Goal: Register for event/course

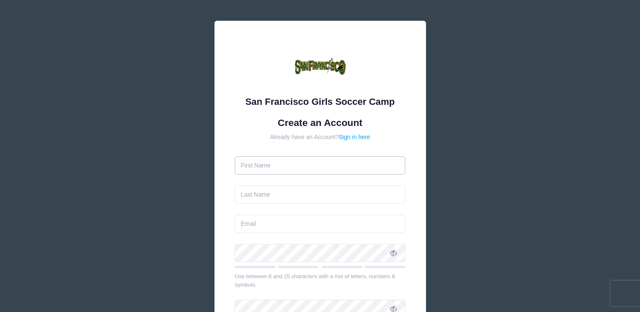
click at [277, 164] on input "text" at bounding box center [320, 165] width 170 height 18
click at [364, 71] on div at bounding box center [320, 68] width 170 height 54
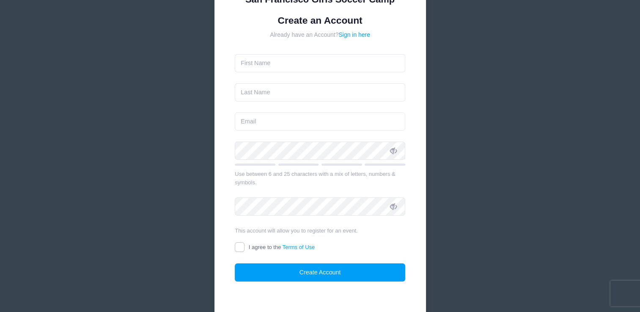
scroll to position [94, 0]
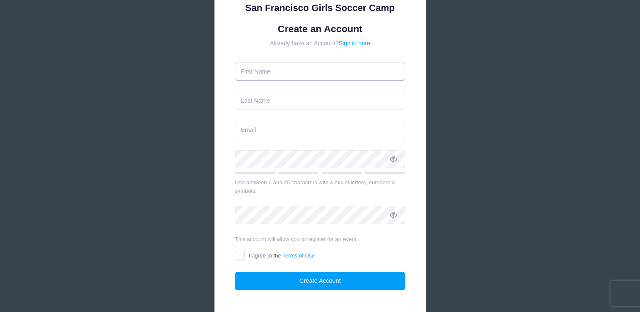
click at [265, 69] on input "text" at bounding box center [320, 72] width 170 height 18
type input "[PERSON_NAME]"
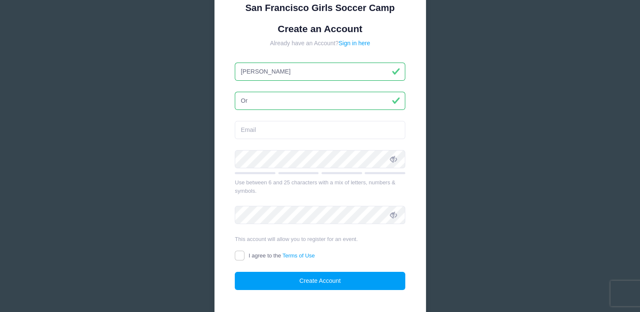
type input "[PERSON_NAME]"
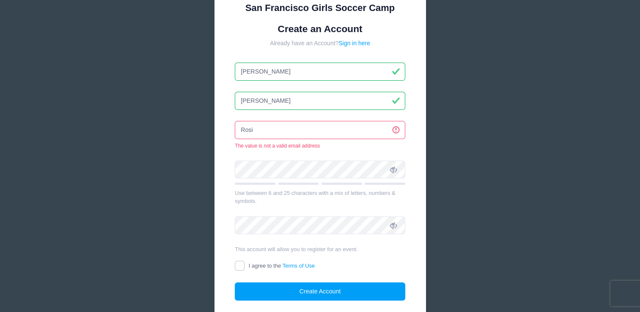
type input "[EMAIL_ADDRESS][DOMAIN_NAME]"
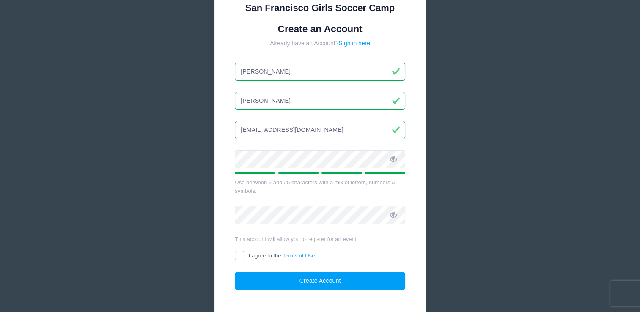
click at [394, 159] on icon at bounding box center [393, 159] width 7 height 7
click at [241, 255] on input "I agree to the Terms of Use" at bounding box center [240, 256] width 10 height 10
checkbox input "true"
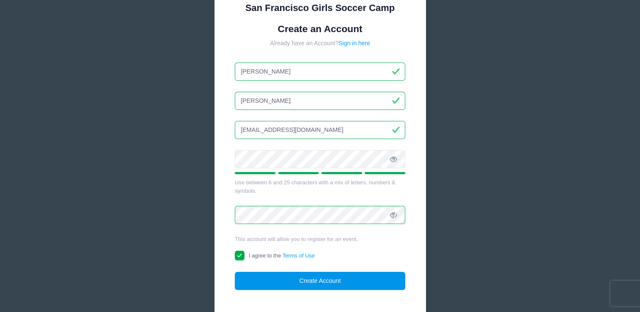
click at [321, 282] on button "Create Account" at bounding box center [320, 281] width 170 height 18
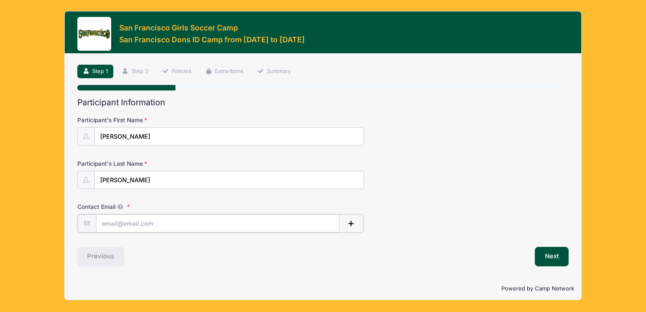
click at [143, 228] on input "Contact Email" at bounding box center [218, 223] width 244 height 18
type input "[EMAIL_ADDRESS][DOMAIN_NAME]"
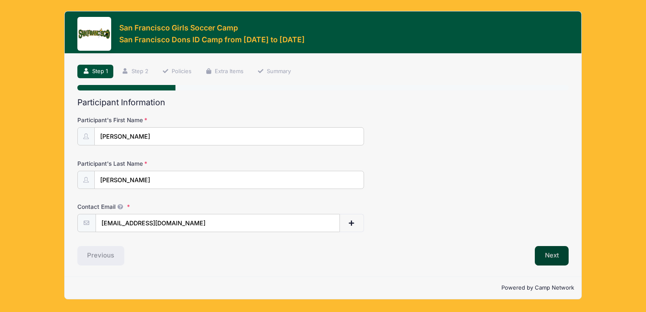
click at [551, 261] on button "Next" at bounding box center [552, 255] width 34 height 19
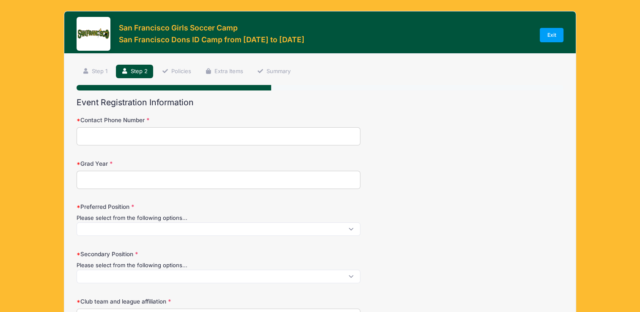
click at [138, 136] on input "Contact Phone Number" at bounding box center [219, 136] width 284 height 18
type input "7075929520"
type input "Vacaville"
select select "CA"
click at [112, 180] on input "Grad Year" at bounding box center [219, 180] width 284 height 18
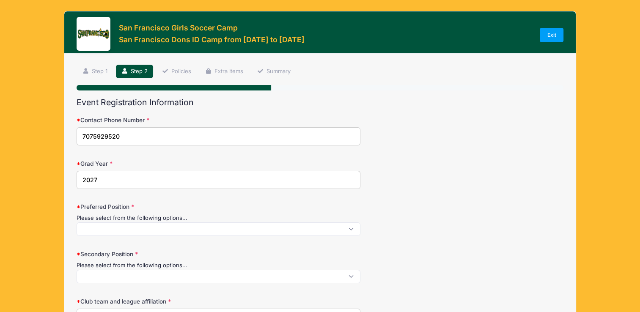
type input "2027"
click at [208, 231] on span at bounding box center [219, 229] width 284 height 14
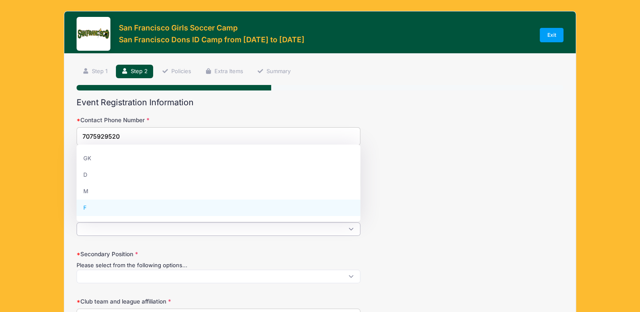
select select "F"
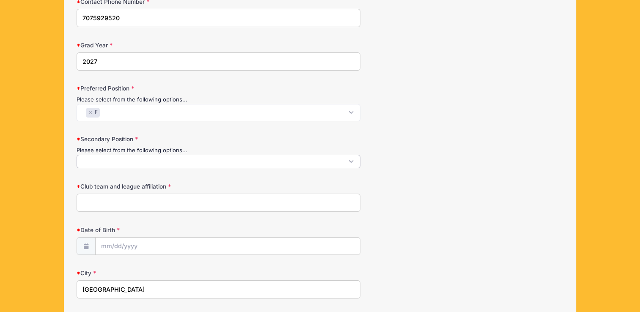
scroll to position [0, 0]
click at [210, 158] on span at bounding box center [219, 162] width 284 height 14
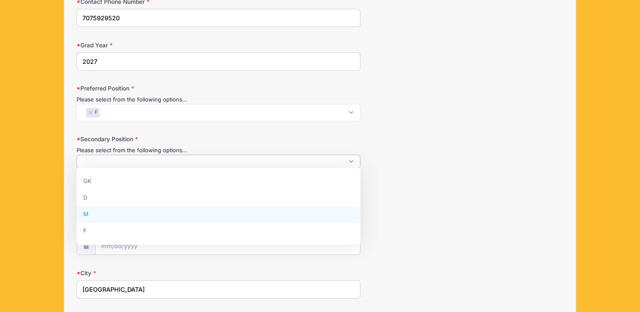
select select "M"
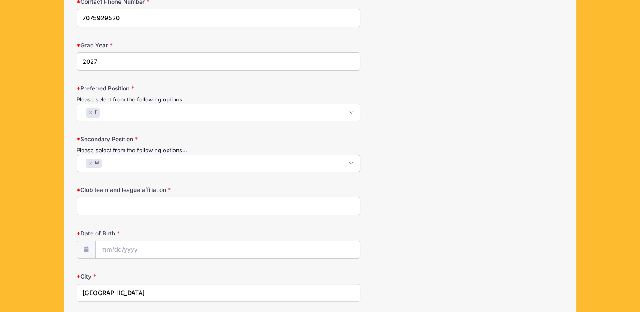
scroll to position [15, 0]
click at [125, 206] on input "Club team and league affiliation" at bounding box center [219, 206] width 284 height 18
type input "Napa United 2007/2008 GA"
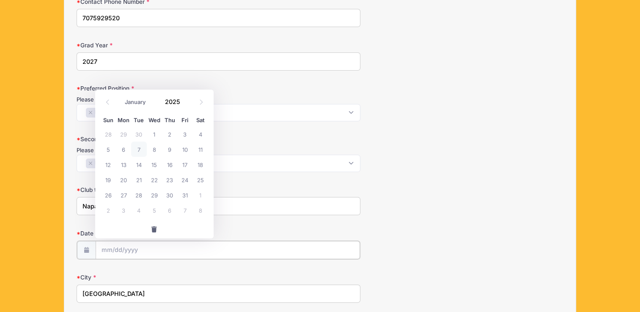
click at [162, 250] on input "Date of Birth" at bounding box center [228, 250] width 265 height 18
click at [142, 148] on span "7" at bounding box center [138, 149] width 15 height 15
type input "10/07/2025"
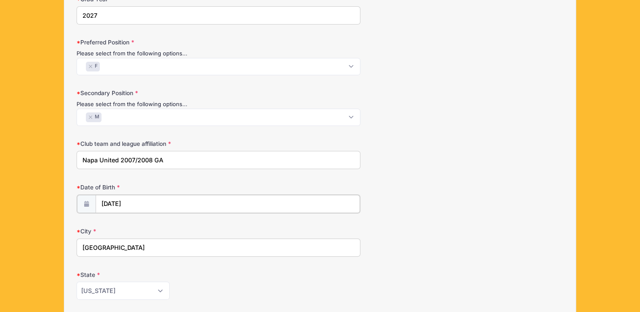
scroll to position [197, 0]
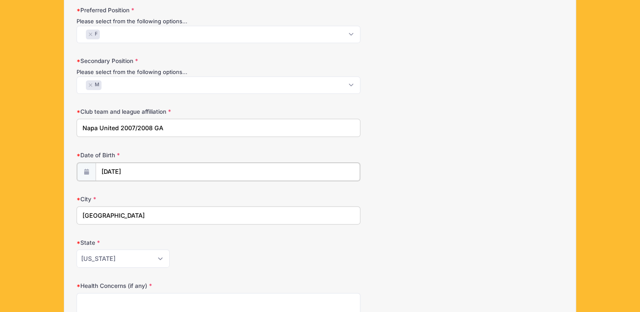
click at [133, 164] on input "10/07/2025" at bounding box center [228, 172] width 265 height 18
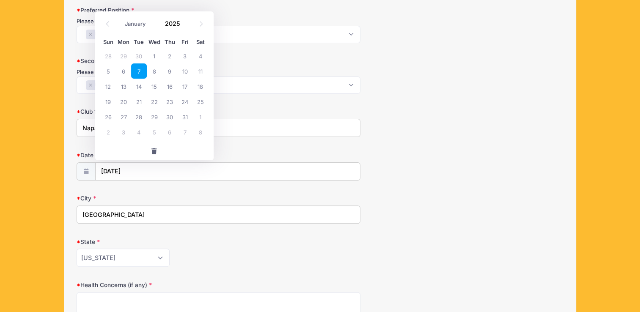
click at [464, 129] on div "Club team and league affiliation Napa United 2007/2008 GA" at bounding box center [320, 122] width 486 height 30
drag, startPoint x: 137, startPoint y: 172, endPoint x: 70, endPoint y: 176, distance: 67.0
click at [70, 176] on div "Step 2 /7 Step 1 Step 2 Policies Extra Items Summary Participant Information Pa…" at bounding box center [319, 167] width 511 height 621
click at [154, 148] on span "button" at bounding box center [155, 151] width 8 height 6
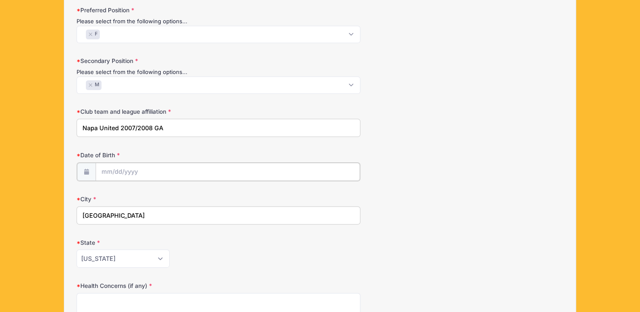
click at [121, 170] on input "Date of Birth" at bounding box center [228, 172] width 265 height 18
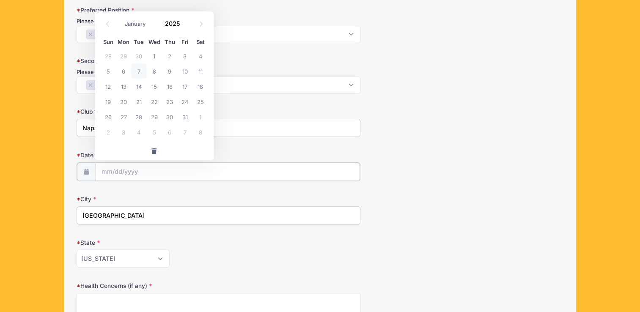
click at [121, 170] on input "Date of Birth" at bounding box center [228, 172] width 265 height 18
click at [132, 176] on input "Date of Birth" at bounding box center [228, 172] width 265 height 18
click at [184, 25] on span at bounding box center [185, 27] width 6 height 6
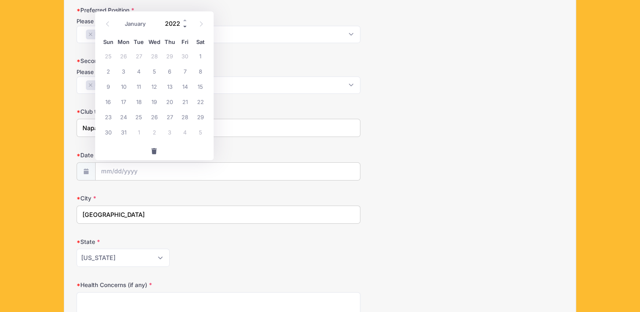
click at [184, 25] on span at bounding box center [185, 27] width 6 height 6
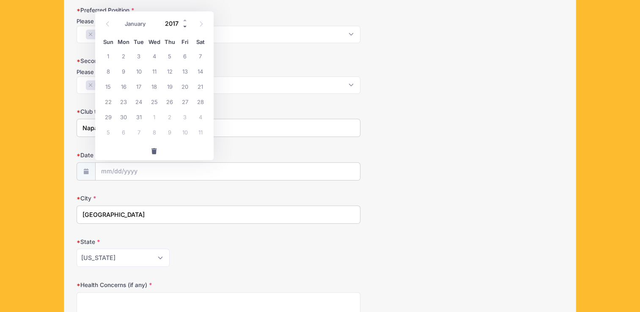
click at [184, 25] on span at bounding box center [185, 27] width 6 height 6
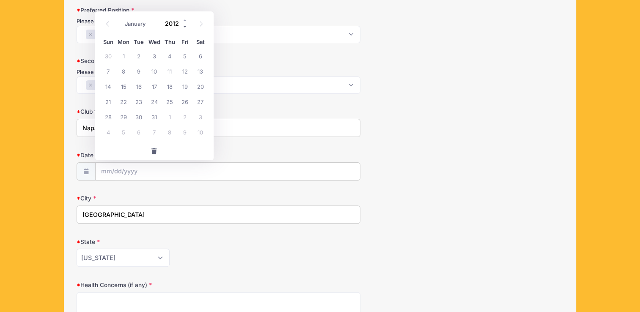
click at [184, 25] on span at bounding box center [185, 27] width 6 height 6
type input "2008"
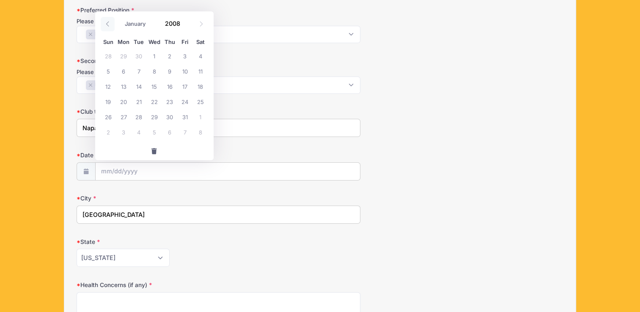
click at [107, 27] on span at bounding box center [108, 24] width 14 height 14
select select "8"
click at [198, 72] on span "13" at bounding box center [199, 70] width 15 height 15
type input "09/13/2008"
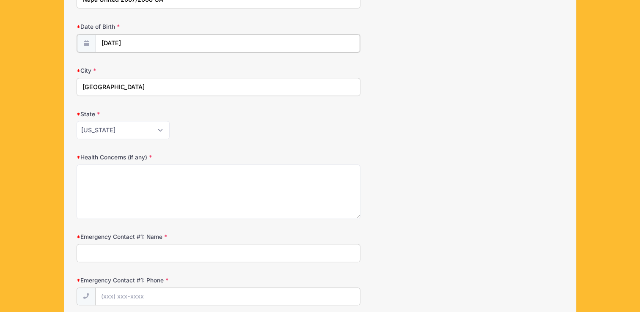
scroll to position [326, 0]
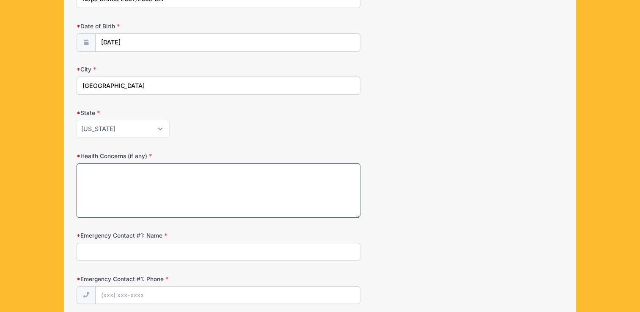
click at [186, 198] on textarea "Health Concerns (if any)" at bounding box center [219, 190] width 284 height 55
type textarea "None"
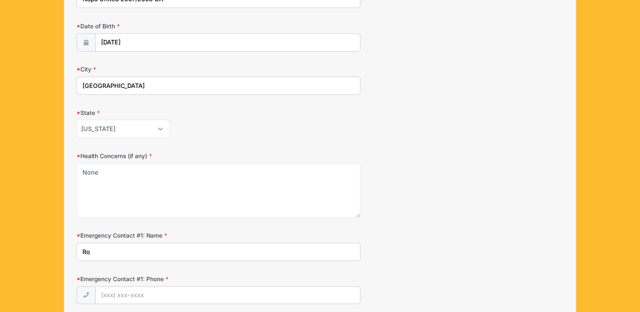
type input "R"
type input "Isaac Ortega"
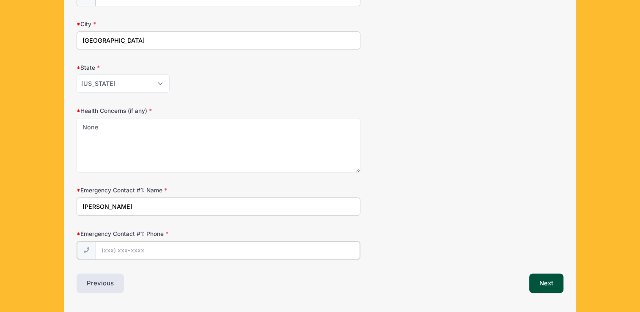
scroll to position [394, 0]
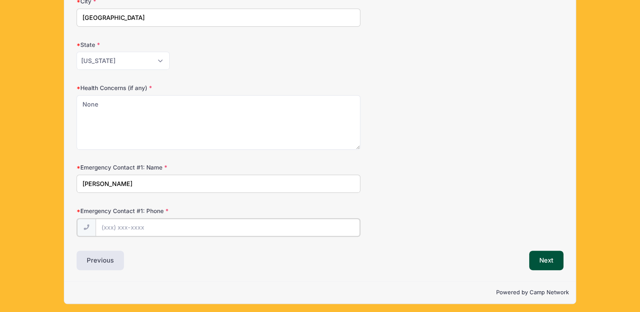
click at [149, 225] on input "Emergency Contact #1: Phone" at bounding box center [228, 228] width 265 height 18
type input "(7"
type input "(707) 592-1218"
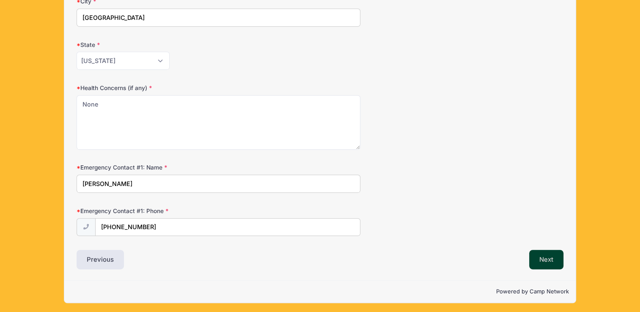
scroll to position [393, 0]
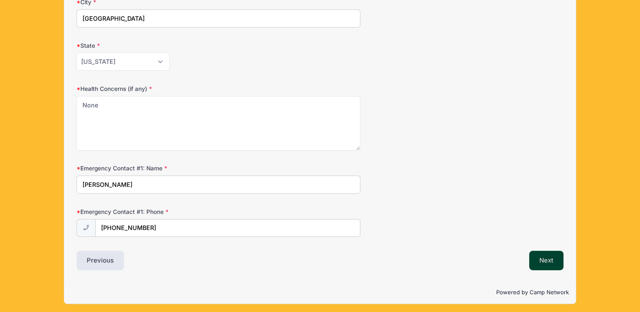
click at [551, 258] on button "Next" at bounding box center [546, 260] width 34 height 19
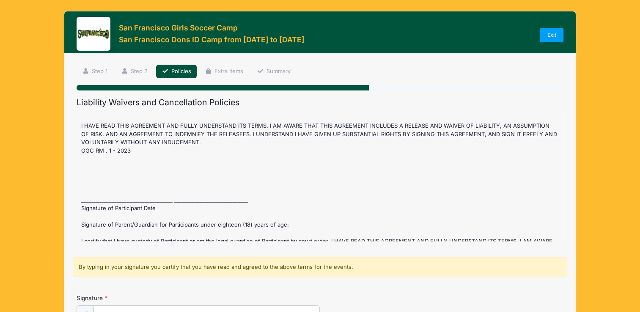
scroll to position [425, 0]
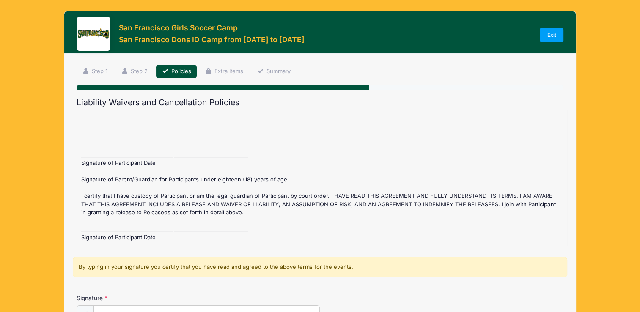
drag, startPoint x: 86, startPoint y: 128, endPoint x: 113, endPoint y: 128, distance: 27.1
click at [113, 128] on div "San Francisco Dons ID Camp Refund Policy : Before July 12 2025 registration fee…" at bounding box center [320, 178] width 486 height 127
click at [85, 151] on div "San Francisco Dons ID Camp Refund Policy : Before July 12 2025 registration fee…" at bounding box center [320, 178] width 486 height 127
click at [86, 152] on div "San Francisco Dons ID Camp Refund Policy : Before July 12 2025 registration fee…" at bounding box center [320, 178] width 486 height 127
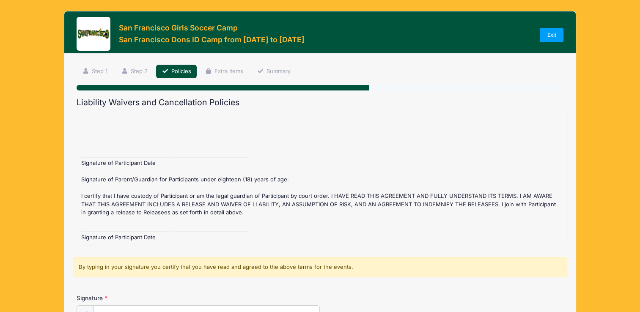
click at [83, 151] on div "San Francisco Dons ID Camp Refund Policy : Before July 12 2025 registration fee…" at bounding box center [320, 178] width 486 height 127
click at [102, 222] on div "San Francisco Dons ID Camp Refund Policy : Before July 12 2025 registration fee…" at bounding box center [320, 178] width 486 height 127
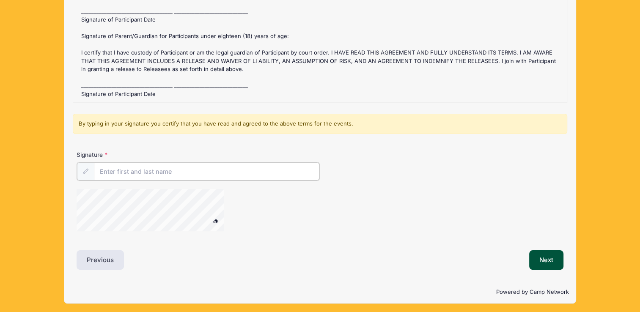
click at [123, 175] on input "Signature" at bounding box center [206, 171] width 225 height 18
type input "Isabella Ortega Dr. Note for last Friday 9/19"
click at [233, 175] on input "Isabella Ortega Dr. Note for last Friday 9/19" at bounding box center [206, 171] width 225 height 18
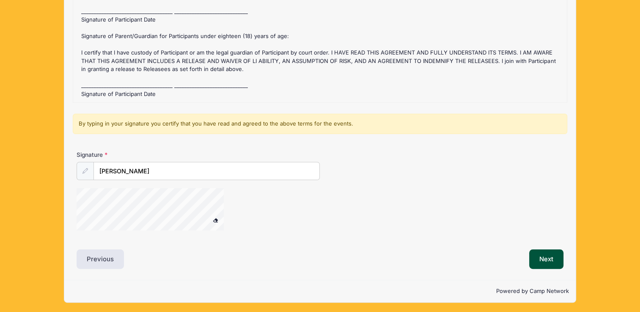
click at [84, 170] on icon at bounding box center [84, 170] width 5 height 5
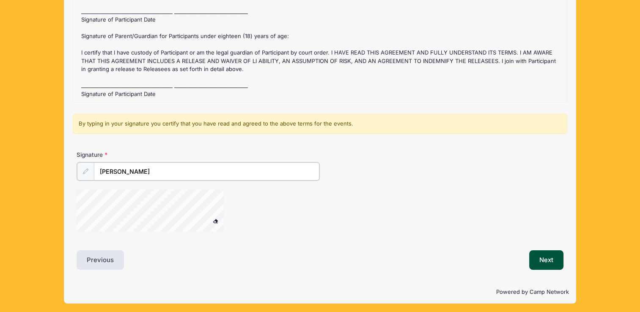
click at [107, 173] on input "Isabella Ortega" at bounding box center [206, 171] width 225 height 18
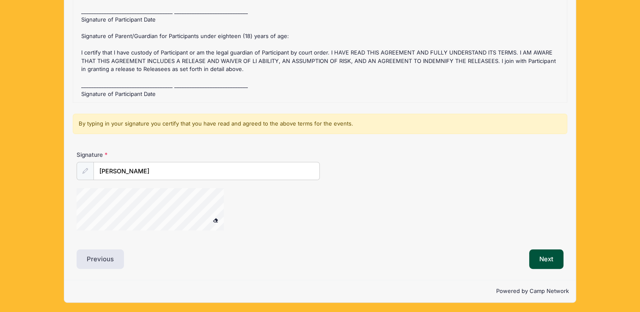
click at [457, 238] on div "Liability Waivers and Cancellation Policies San Francisco Dons ID Camp Refund P…" at bounding box center [320, 111] width 486 height 315
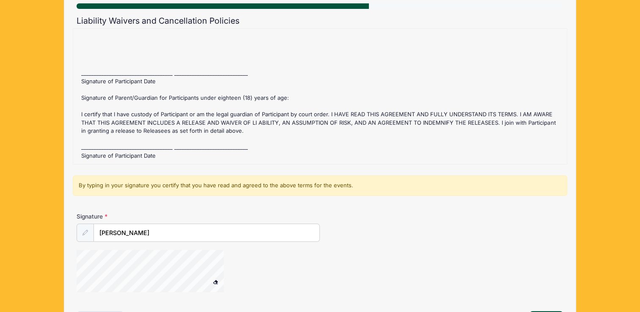
scroll to position [88, 0]
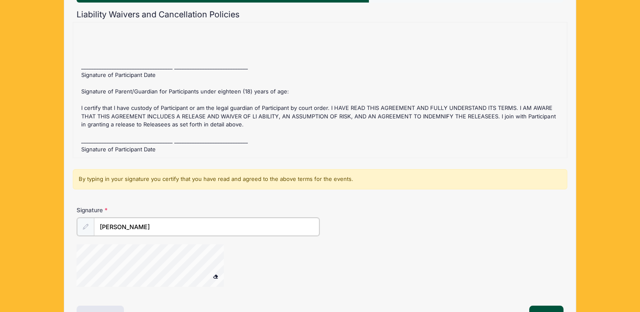
click at [161, 234] on input "Isabella Ortega" at bounding box center [206, 227] width 225 height 18
type input "I"
type input "Rosa Escalante"
click at [546, 306] on button "Next" at bounding box center [546, 314] width 34 height 19
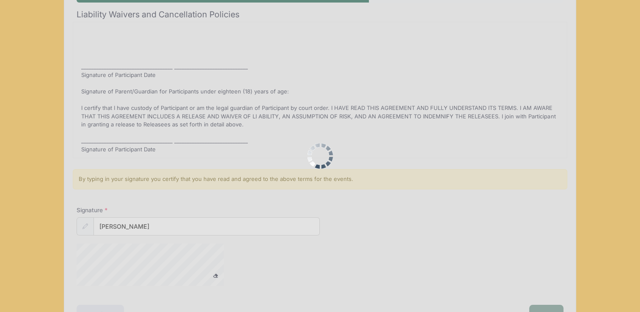
scroll to position [0, 0]
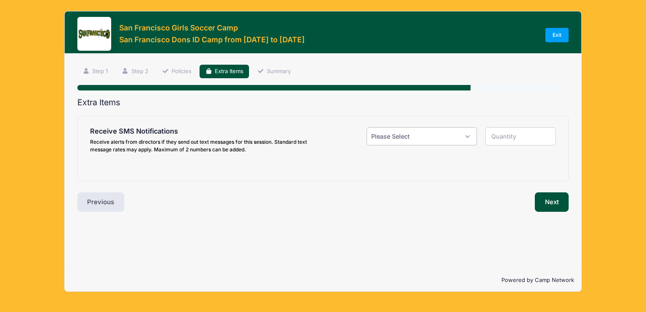
click at [437, 131] on select "Please Select Yes ($0.00) No" at bounding box center [422, 136] width 110 height 18
select select "1"
click at [367, 127] on select "Please Select Yes ($0.00) No" at bounding box center [422, 136] width 110 height 18
type input "1"
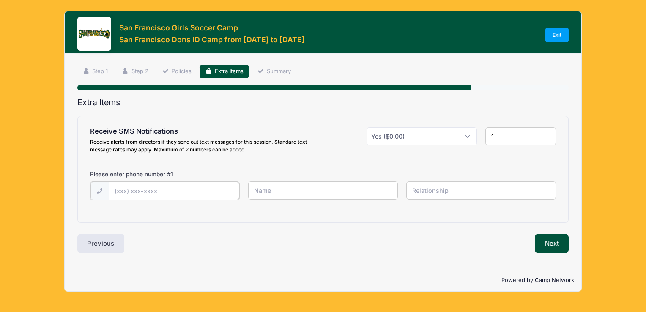
click at [120, 196] on input "text" at bounding box center [174, 191] width 131 height 18
type input "(707) 592-9520"
type input "Rosa Escalante"
type input "Mother"
click at [548, 243] on button "Next" at bounding box center [552, 242] width 34 height 19
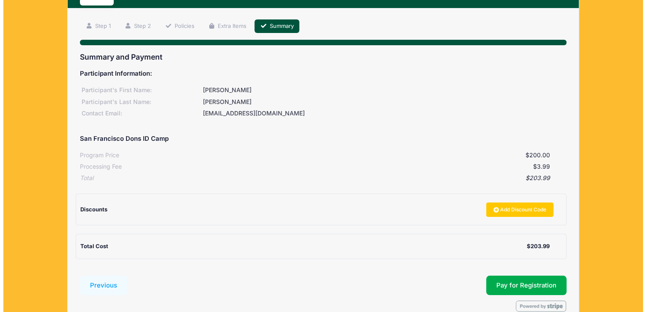
scroll to position [89, 0]
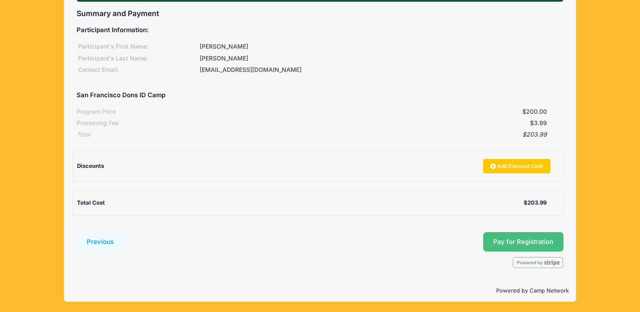
click at [531, 241] on button "Pay for Registration" at bounding box center [523, 241] width 80 height 19
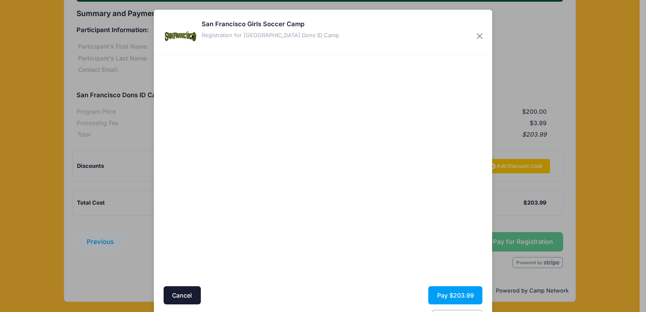
click at [366, 230] on div at bounding box center [405, 170] width 156 height 223
click at [454, 293] on button "Pay $203.99" at bounding box center [455, 295] width 54 height 18
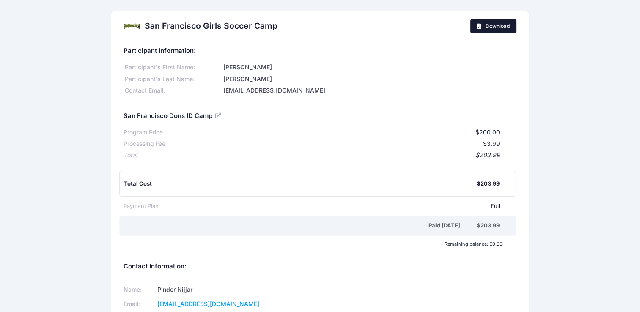
click at [501, 29] on link "Download" at bounding box center [493, 26] width 46 height 14
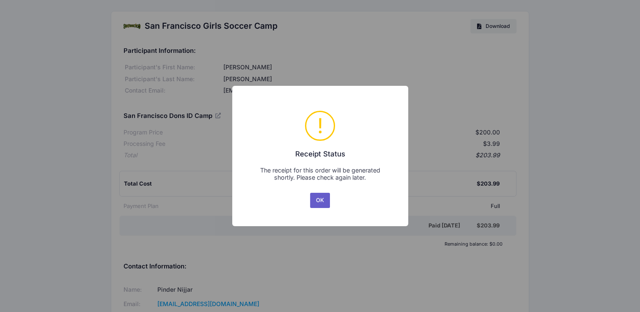
click at [317, 199] on button "OK" at bounding box center [320, 200] width 20 height 15
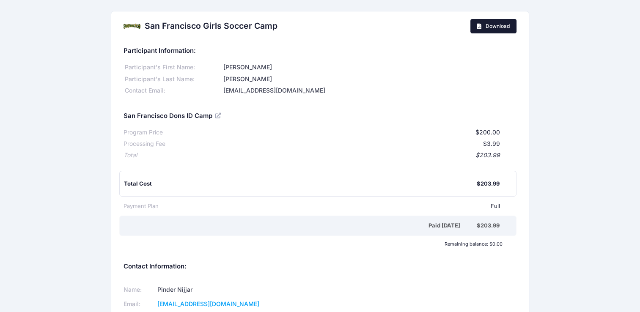
click at [481, 27] on link "Download" at bounding box center [493, 26] width 46 height 14
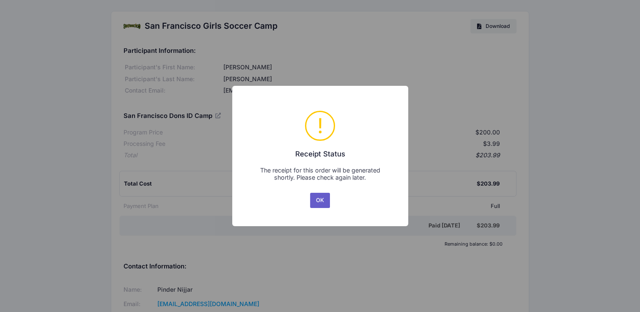
click at [324, 197] on button "OK" at bounding box center [320, 200] width 20 height 15
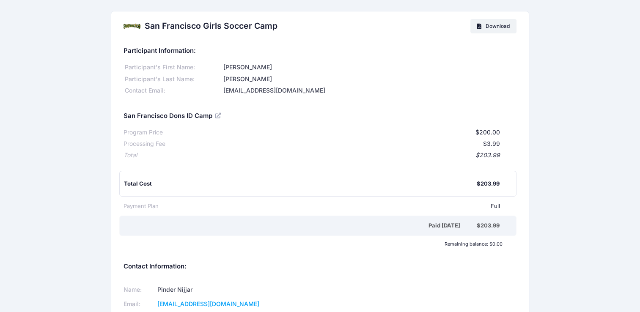
click at [377, 40] on div "San Francisco Girls Soccer Camp Download" at bounding box center [319, 26] width 417 height 30
